Goal: Information Seeking & Learning: Learn about a topic

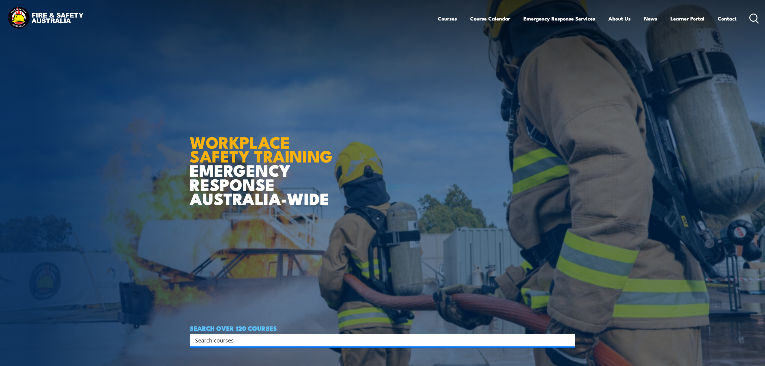
click at [256, 344] on input "Search input" at bounding box center [378, 339] width 367 height 9
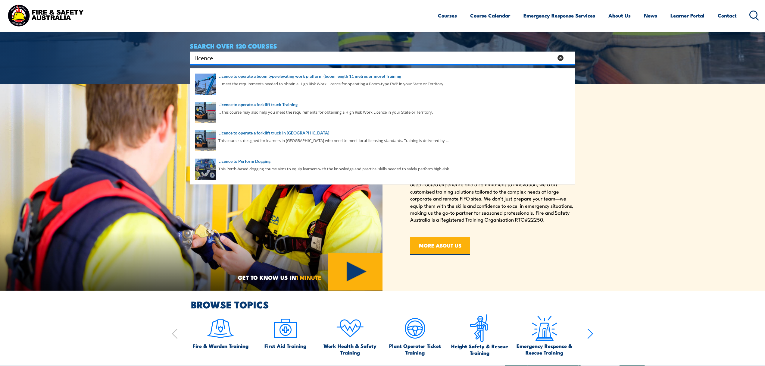
scroll to position [281, 0]
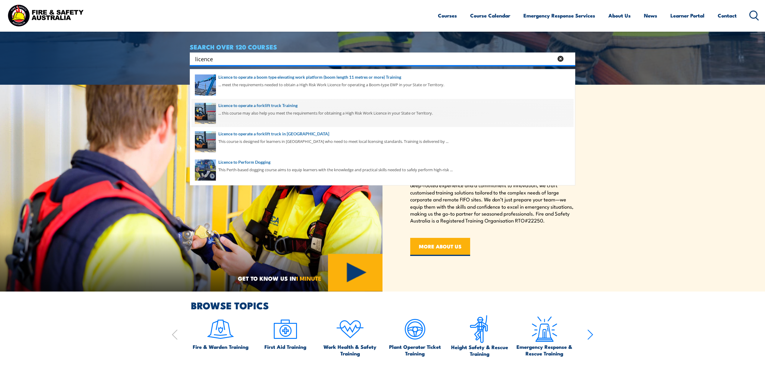
type input "licence"
click at [269, 111] on span at bounding box center [383, 113] width 382 height 28
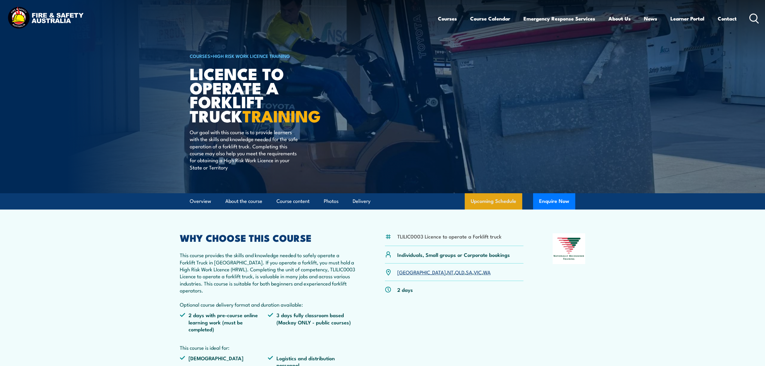
click at [514, 196] on link "Upcoming Schedule" at bounding box center [494, 201] width 58 height 16
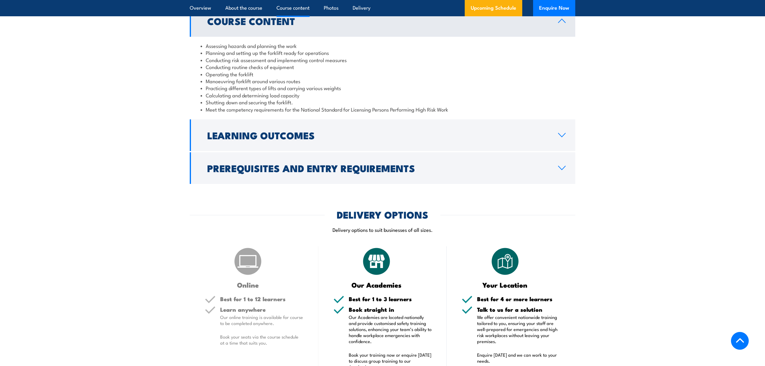
scroll to position [526, 0]
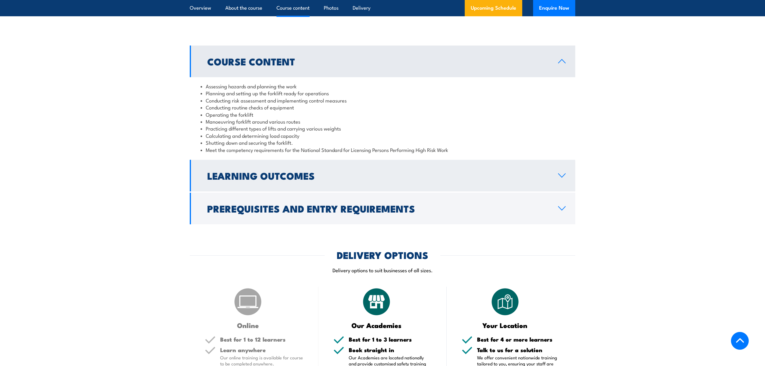
click at [261, 178] on h2 "Learning Outcomes" at bounding box center [377, 175] width 341 height 8
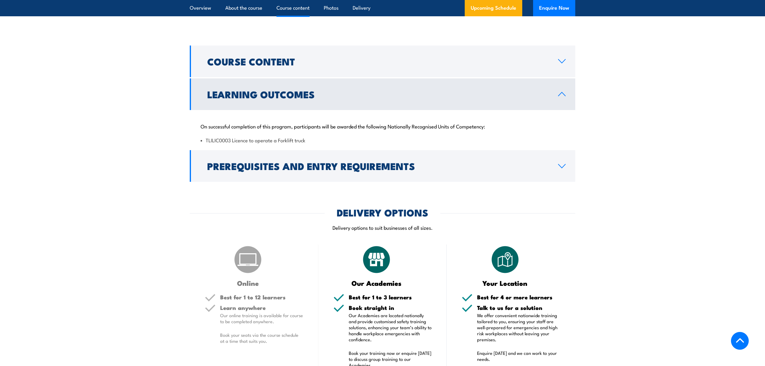
click at [261, 178] on link "Prerequisites and Entry Requirements" at bounding box center [383, 166] width 386 height 32
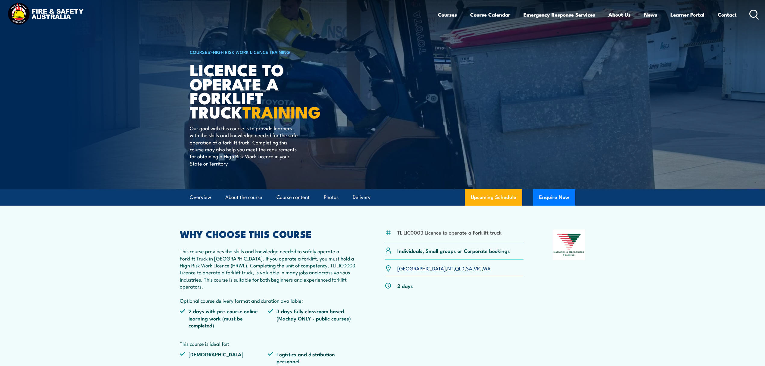
scroll to position [0, 0]
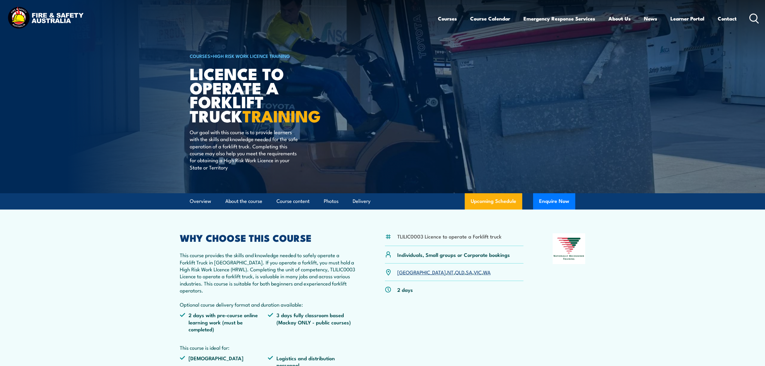
click at [749, 14] on icon at bounding box center [754, 19] width 10 height 10
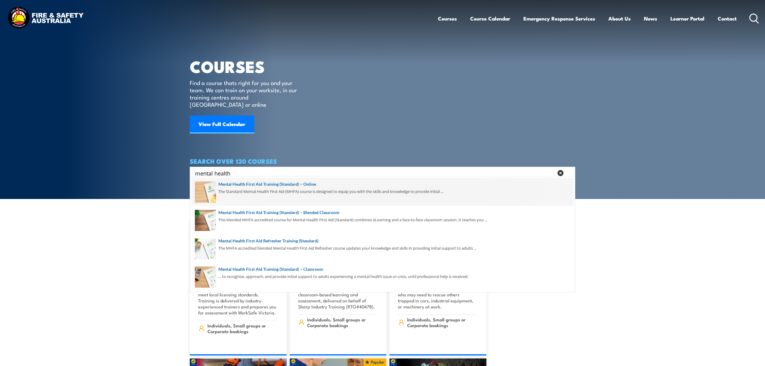
type input "mental health"
click at [303, 185] on span at bounding box center [383, 191] width 382 height 28
click at [252, 187] on span at bounding box center [383, 191] width 382 height 28
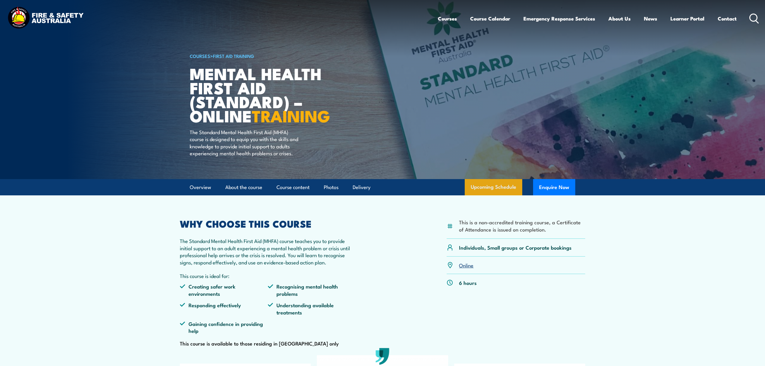
click at [492, 192] on link "Upcoming Schedule" at bounding box center [494, 187] width 58 height 16
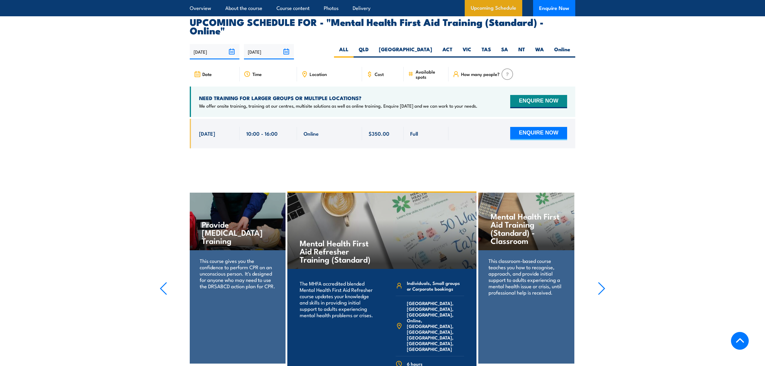
scroll to position [1237, 0]
